Goal: Book appointment/travel/reservation

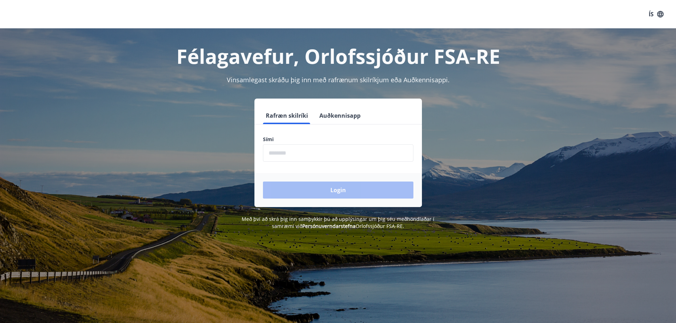
click at [299, 160] on input "phone" at bounding box center [338, 152] width 150 height 17
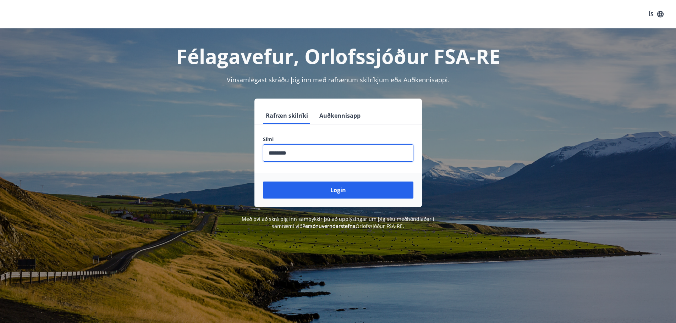
type input "********"
click at [263, 182] on button "Login" at bounding box center [338, 190] width 150 height 17
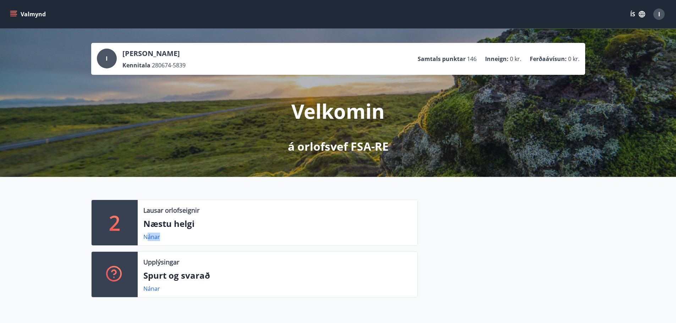
drag, startPoint x: 148, startPoint y: 239, endPoint x: 210, endPoint y: 231, distance: 62.6
click at [208, 231] on div "Lausar orlofseignir Næstu helgi Nánar" at bounding box center [278, 222] width 280 height 45
click at [31, 12] on button "Valmynd" at bounding box center [29, 14] width 40 height 13
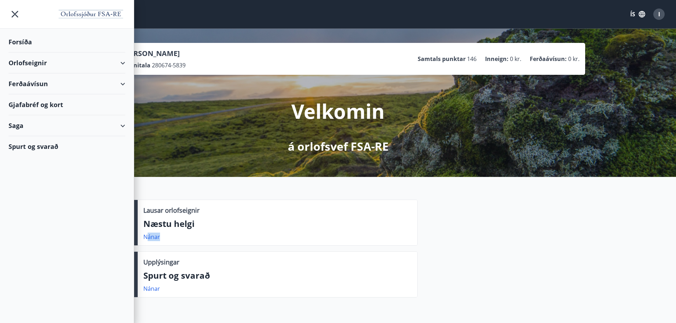
click at [34, 66] on div "Orlofseignir" at bounding box center [67, 63] width 117 height 21
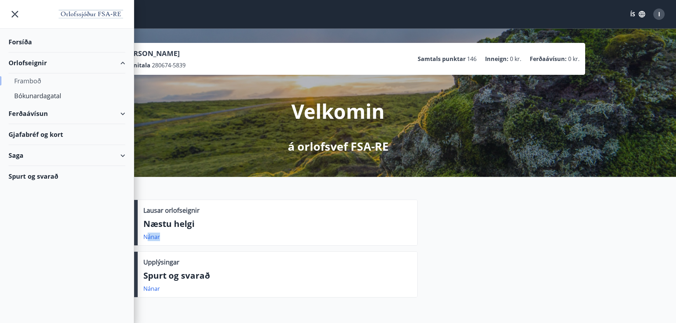
click at [34, 79] on div "Framboð" at bounding box center [66, 80] width 105 height 15
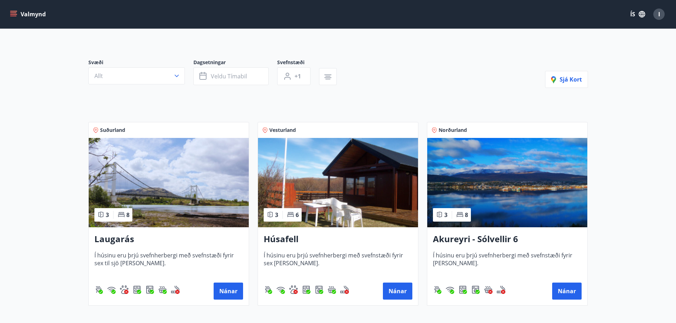
scroll to position [106, 0]
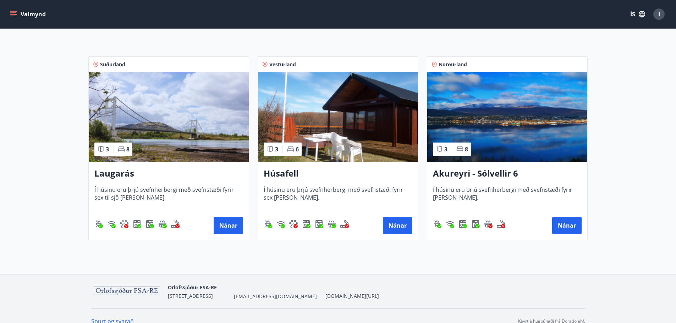
click at [310, 106] on img at bounding box center [338, 116] width 160 height 89
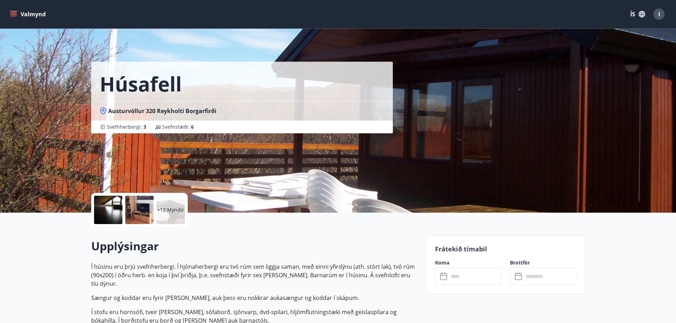
click at [115, 210] on div at bounding box center [108, 210] width 28 height 28
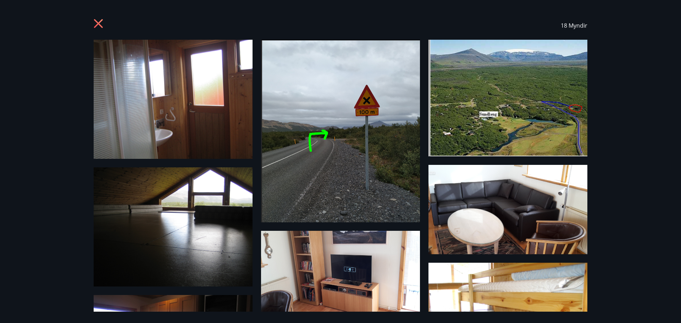
click at [99, 22] on icon at bounding box center [98, 23] width 9 height 9
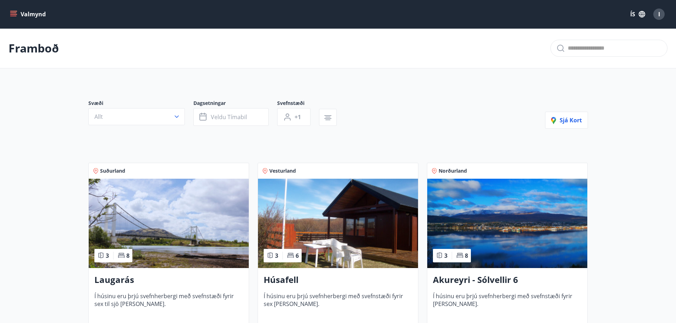
click at [483, 216] on img at bounding box center [507, 223] width 160 height 89
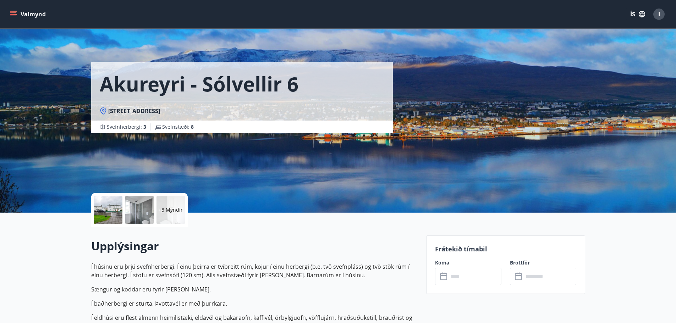
click at [106, 208] on div at bounding box center [108, 210] width 28 height 28
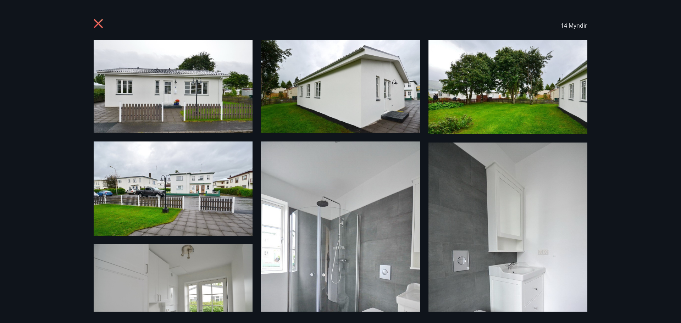
click at [206, 86] on img at bounding box center [173, 86] width 159 height 93
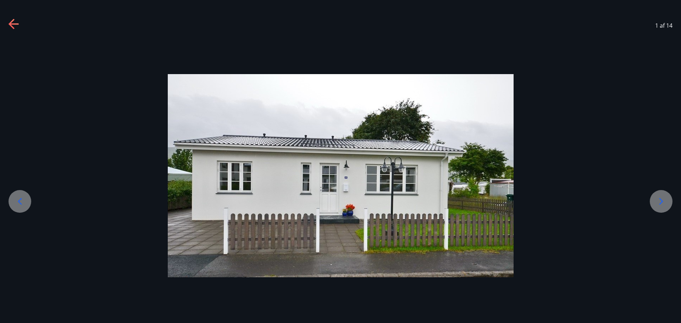
click at [23, 20] on div "1 af 14" at bounding box center [340, 25] width 681 height 28
click at [15, 24] on icon at bounding box center [14, 23] width 10 height 1
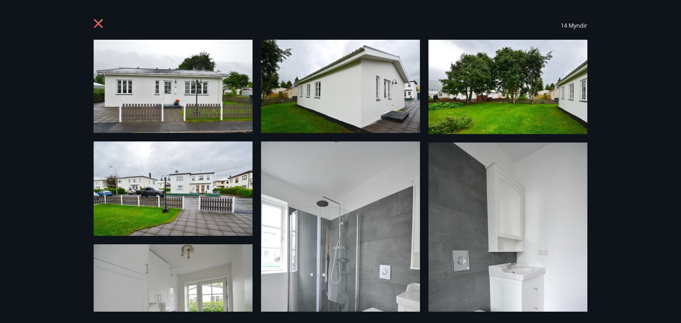
click at [369, 97] on img at bounding box center [340, 86] width 159 height 93
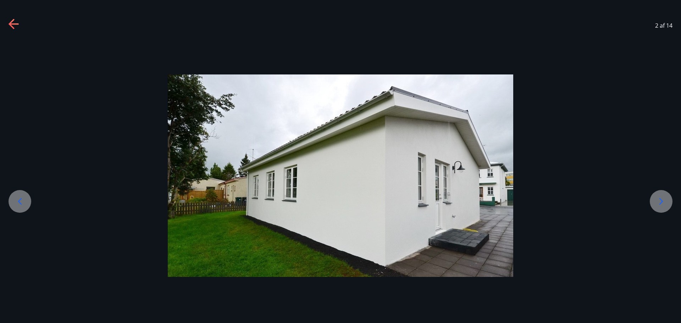
click at [13, 23] on icon at bounding box center [14, 24] width 11 height 11
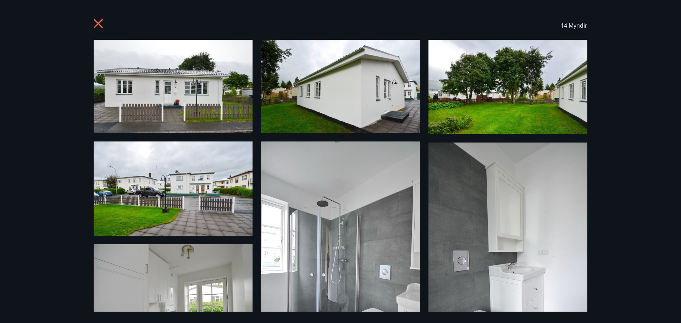
click at [494, 95] on img at bounding box center [508, 87] width 159 height 94
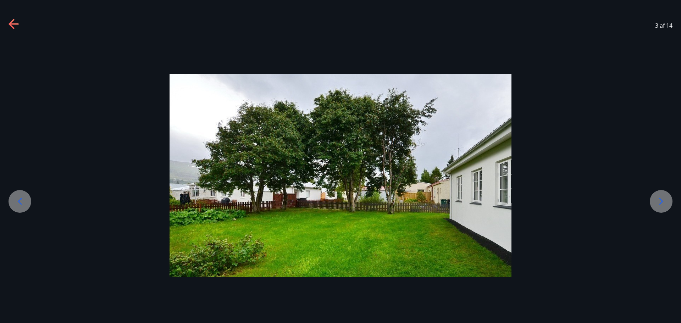
click at [388, 127] on img at bounding box center [341, 175] width 342 height 203
click at [15, 21] on icon at bounding box center [14, 24] width 11 height 11
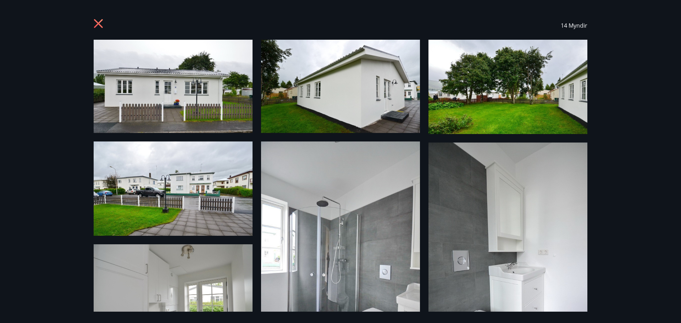
click at [94, 22] on icon at bounding box center [99, 24] width 11 height 11
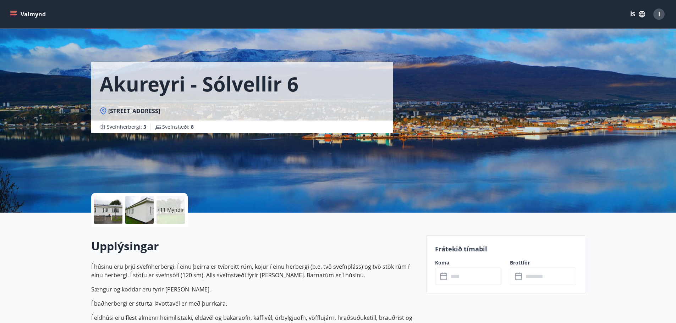
drag, startPoint x: 289, startPoint y: 166, endPoint x: 454, endPoint y: 72, distance: 189.9
